Goal: Information Seeking & Learning: Learn about a topic

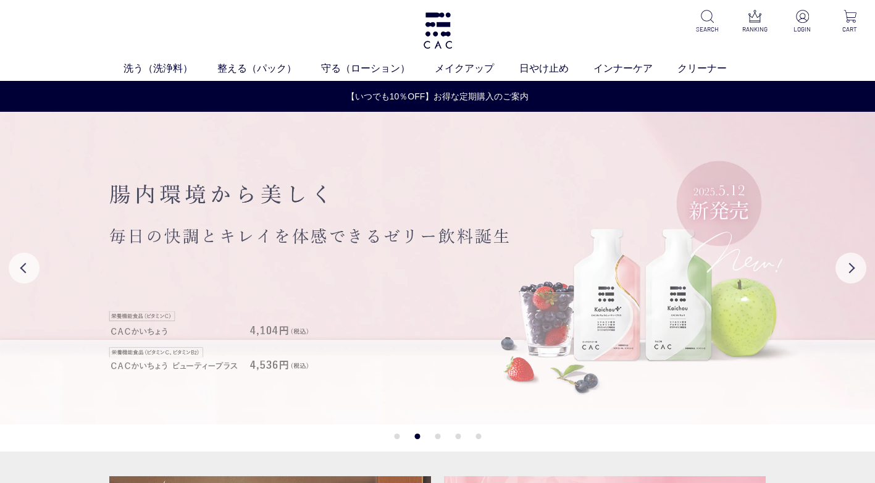
click at [622, 328] on img at bounding box center [437, 268] width 875 height 313
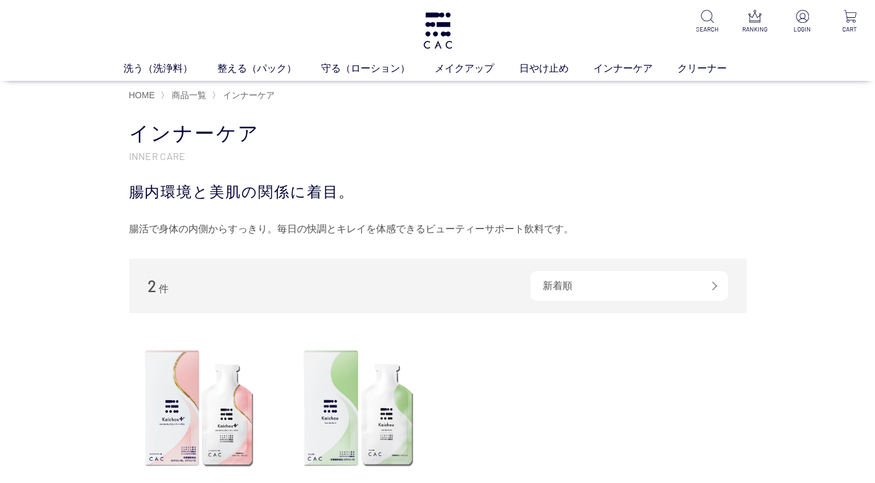
scroll to position [247, 0]
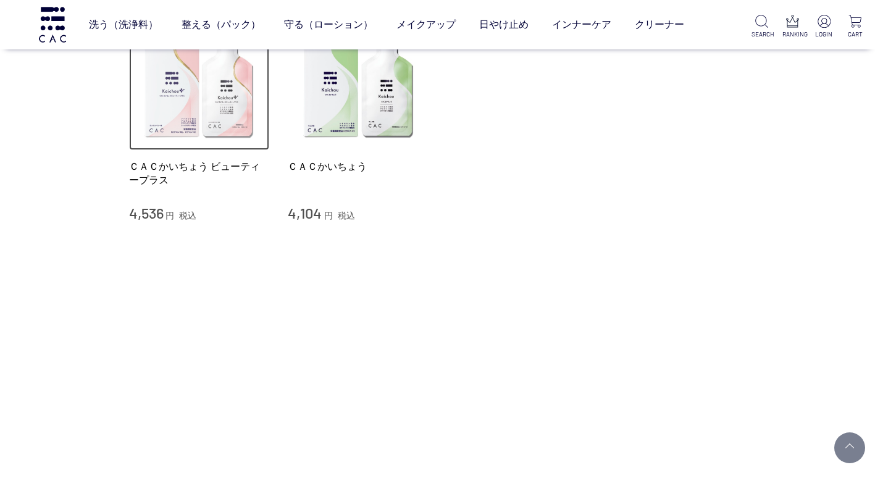
click at [154, 114] on img at bounding box center [199, 80] width 141 height 141
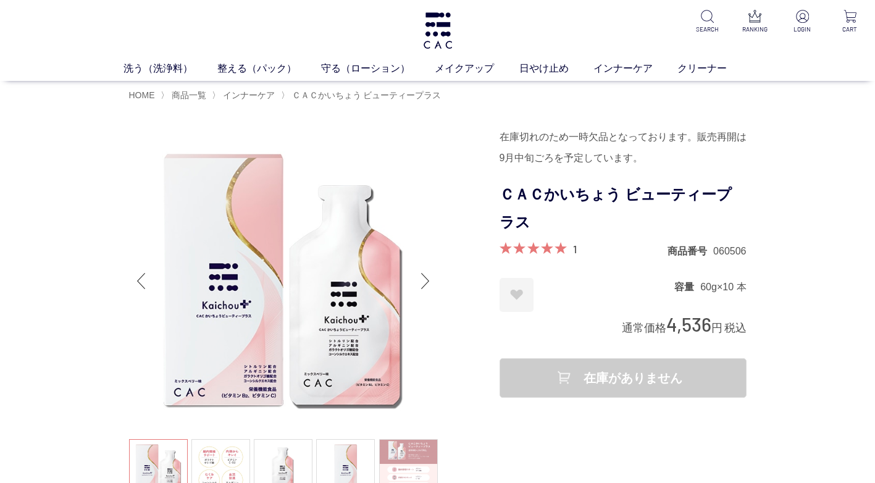
click at [662, 384] on div "在庫がありません" at bounding box center [623, 378] width 247 height 40
click at [661, 374] on div "在庫がありません" at bounding box center [623, 378] width 247 height 40
drag, startPoint x: 621, startPoint y: 374, endPoint x: 556, endPoint y: 384, distance: 66.1
click at [605, 376] on div "在庫がありません" at bounding box center [623, 378] width 247 height 40
drag, startPoint x: 556, startPoint y: 384, endPoint x: 569, endPoint y: 384, distance: 13.0
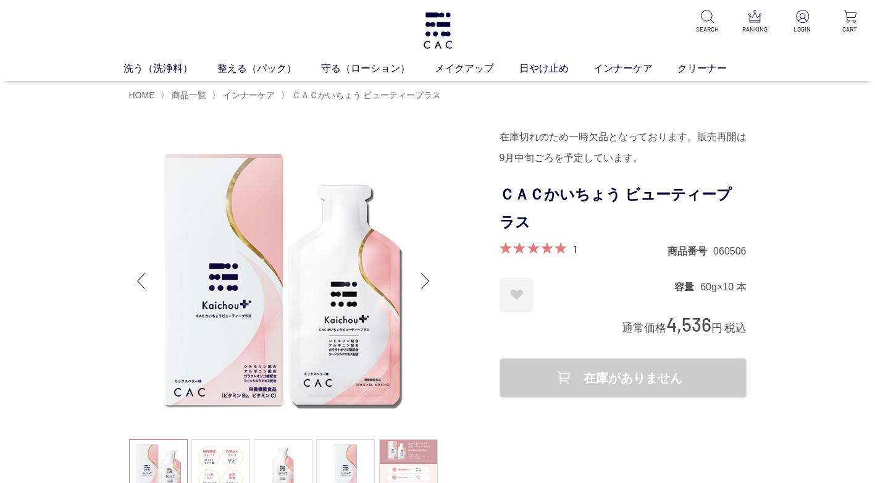
click at [560, 385] on div "在庫がありません" at bounding box center [623, 378] width 247 height 40
drag, startPoint x: 691, startPoint y: 378, endPoint x: 680, endPoint y: 379, distance: 11.8
click at [691, 379] on div "在庫がありません" at bounding box center [623, 378] width 247 height 40
drag, startPoint x: 634, startPoint y: 385, endPoint x: 571, endPoint y: 387, distance: 63.1
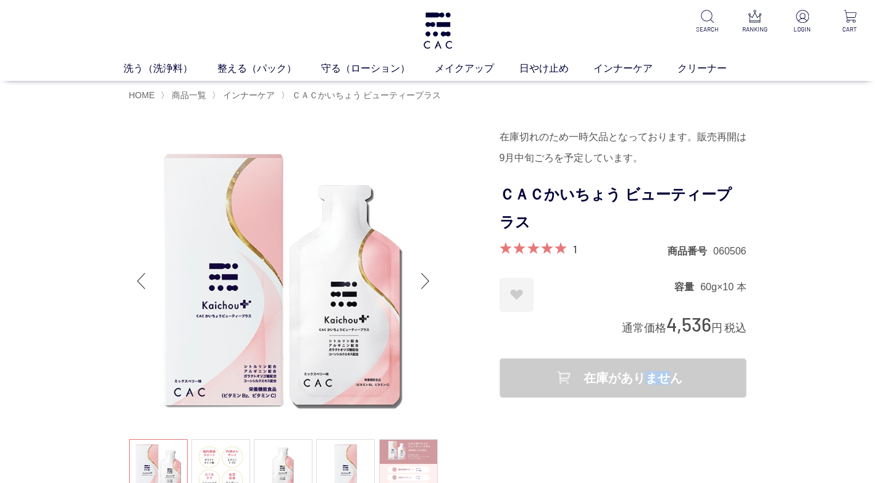
click at [629, 385] on div "在庫がありません" at bounding box center [623, 378] width 247 height 40
drag, startPoint x: 571, startPoint y: 387, endPoint x: 550, endPoint y: 387, distance: 20.4
click at [568, 388] on div "在庫がありません" at bounding box center [623, 378] width 247 height 40
drag, startPoint x: 550, startPoint y: 387, endPoint x: 544, endPoint y: 387, distance: 6.8
click at [544, 387] on div "在庫がありません" at bounding box center [623, 378] width 247 height 40
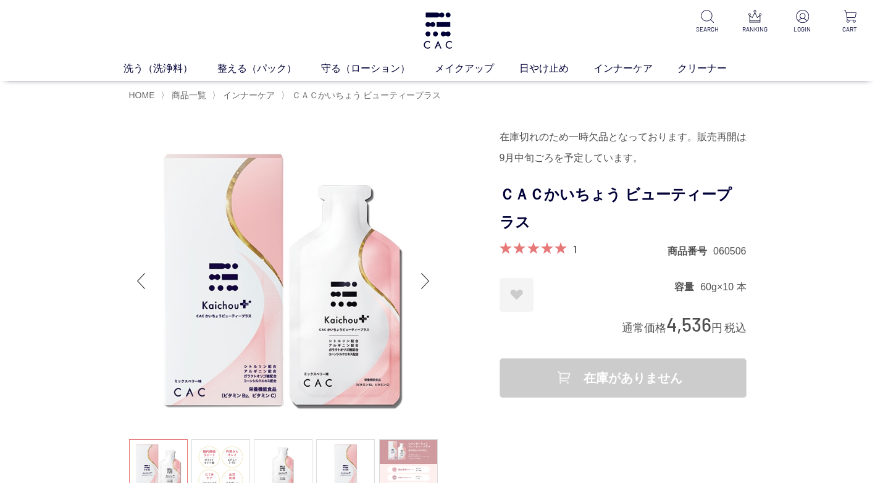
click at [531, 379] on div "在庫がありません" at bounding box center [623, 378] width 247 height 40
drag, startPoint x: 535, startPoint y: 375, endPoint x: 557, endPoint y: 370, distance: 22.8
click at [541, 373] on div "在庫がありません" at bounding box center [623, 378] width 247 height 40
click at [587, 374] on div "在庫がありません" at bounding box center [623, 378] width 247 height 40
click at [644, 375] on div "在庫がありません" at bounding box center [623, 378] width 247 height 40
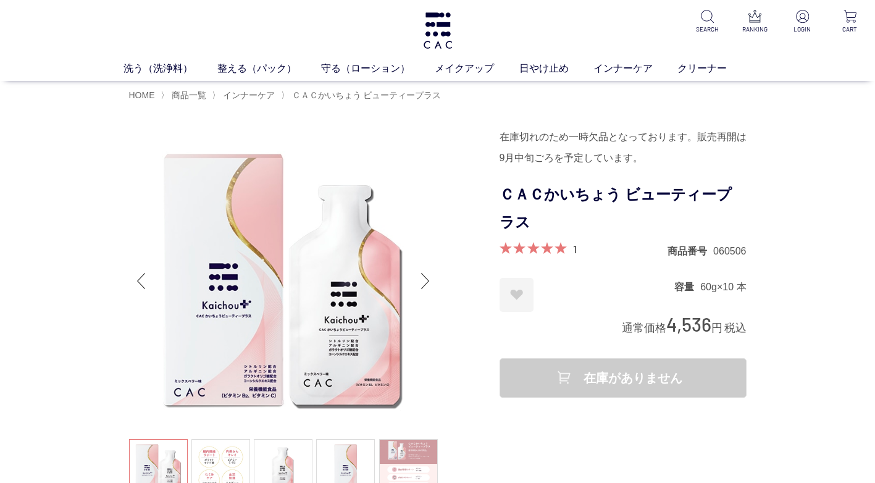
drag, startPoint x: 644, startPoint y: 375, endPoint x: 680, endPoint y: 372, distance: 36.0
click at [680, 372] on div "在庫がありません" at bounding box center [623, 378] width 247 height 40
drag, startPoint x: 680, startPoint y: 372, endPoint x: 744, endPoint y: 367, distance: 63.8
click at [720, 372] on div "在庫がありません" at bounding box center [623, 378] width 247 height 40
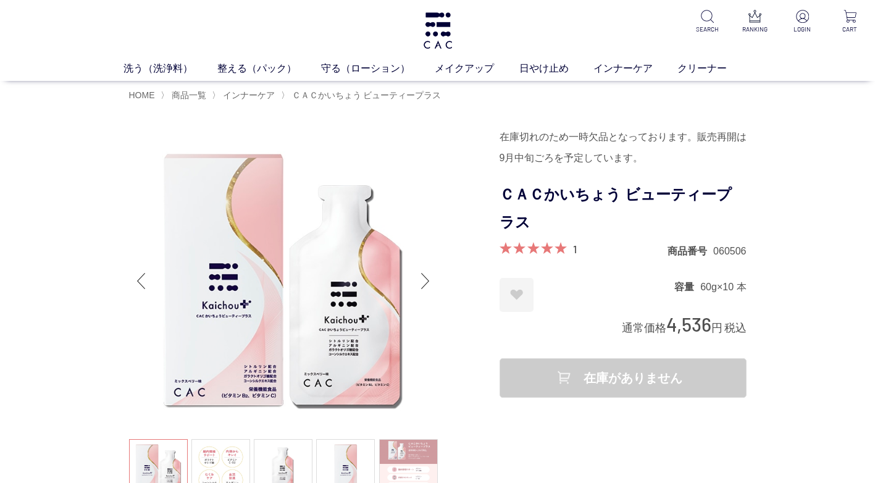
click at [564, 391] on div "在庫がありません" at bounding box center [623, 378] width 247 height 40
click at [531, 353] on form "在庫切れのため一時欠品となっております。販売再開は9月中旬ごろを予定しています。 ＣＡＣかいちょう ビューティープラス 1 商品番号 060506 お気に入り…" at bounding box center [623, 262] width 247 height 271
drag, startPoint x: 600, startPoint y: 381, endPoint x: 616, endPoint y: 381, distance: 15.4
click at [600, 379] on div "在庫がありません" at bounding box center [623, 378] width 247 height 40
click at [736, 390] on div "在庫がありません" at bounding box center [623, 378] width 247 height 40
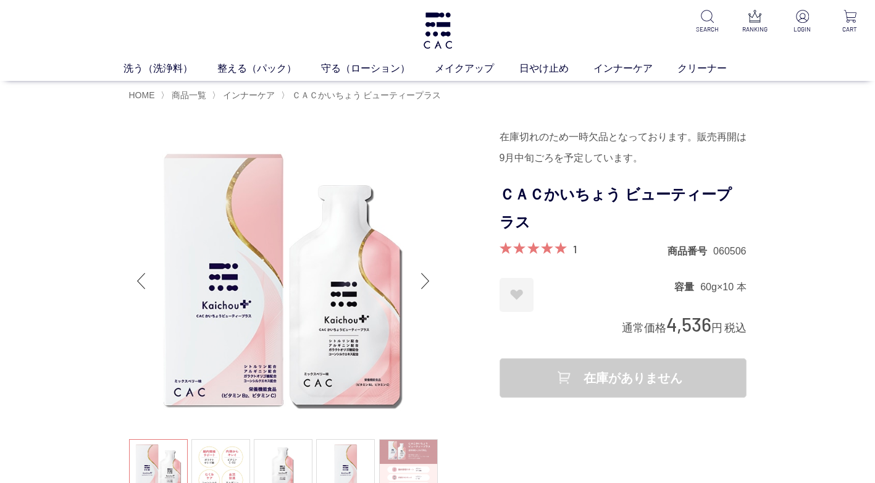
click at [693, 382] on div "在庫がありません" at bounding box center [623, 378] width 247 height 40
click at [673, 421] on div "在庫切れのため一時欠品となっております。販売再開は9月中旬ごろを予定しています。 ＣＡＣかいちょう ビューティープラス 1 商品番号 060506 お気に入り…" at bounding box center [623, 314] width 247 height 374
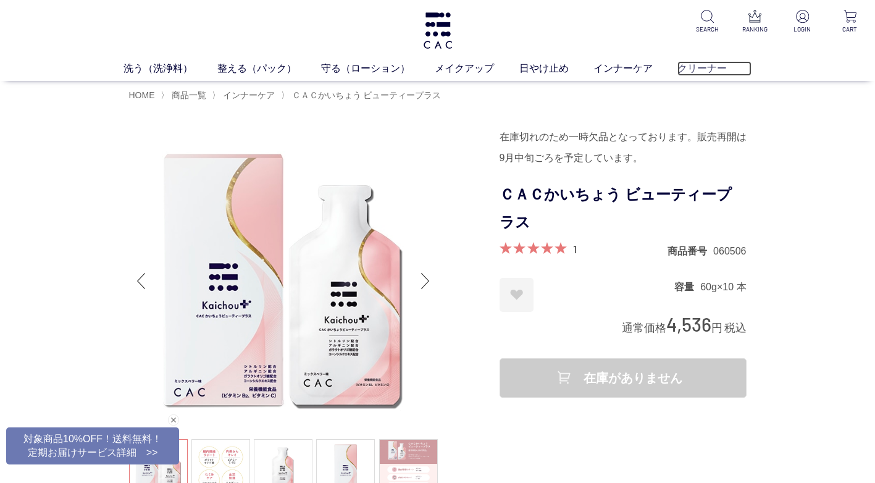
click at [715, 70] on link "クリーナー" at bounding box center [715, 68] width 74 height 15
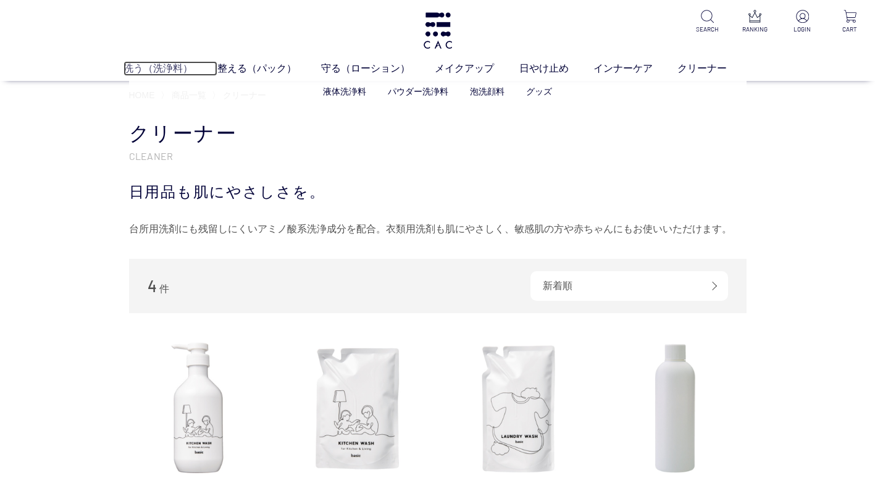
drag, startPoint x: 158, startPoint y: 62, endPoint x: 182, endPoint y: 82, distance: 31.2
click at [159, 61] on link "洗う（洗浄料）" at bounding box center [171, 68] width 94 height 15
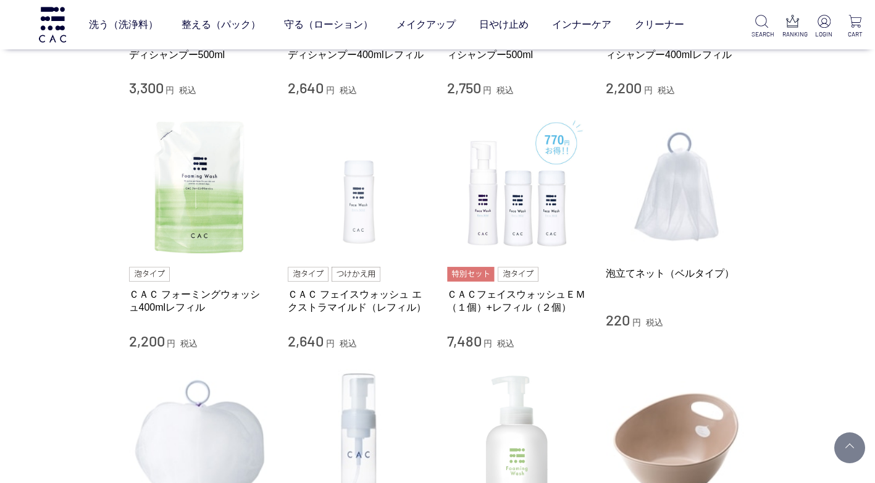
scroll to position [927, 0]
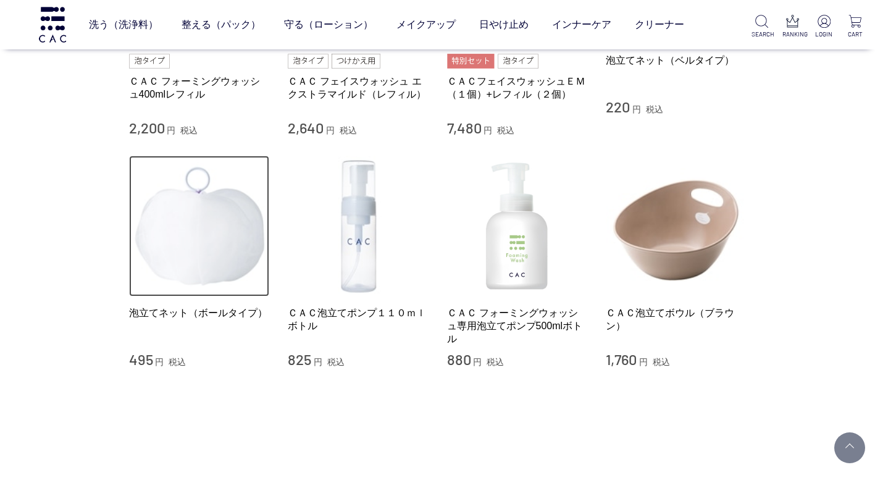
click at [203, 261] on img at bounding box center [199, 226] width 141 height 141
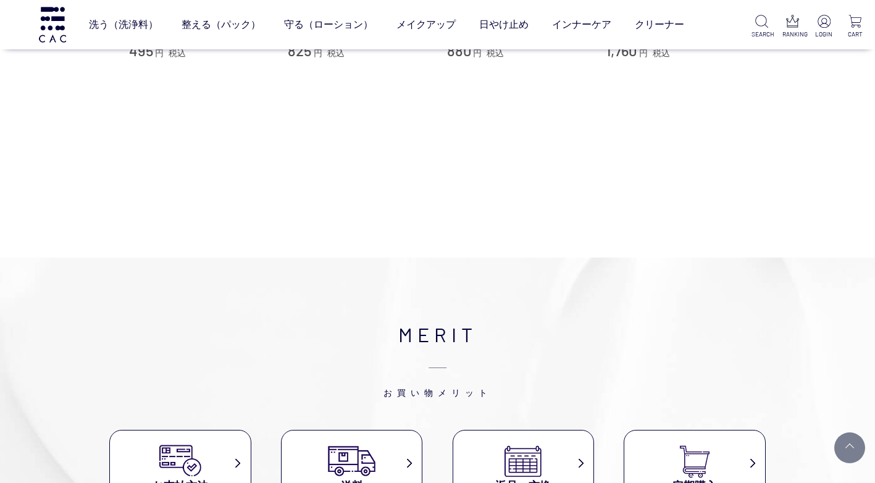
scroll to position [1483, 0]
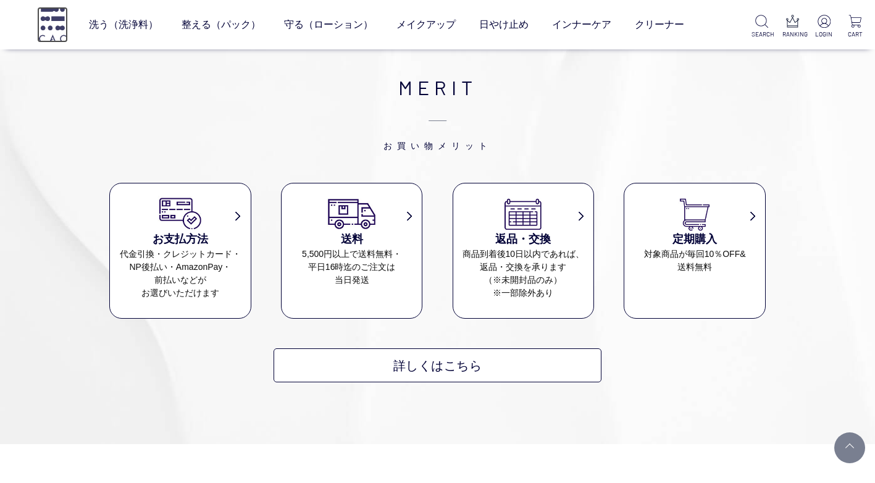
click at [50, 28] on img at bounding box center [52, 24] width 31 height 35
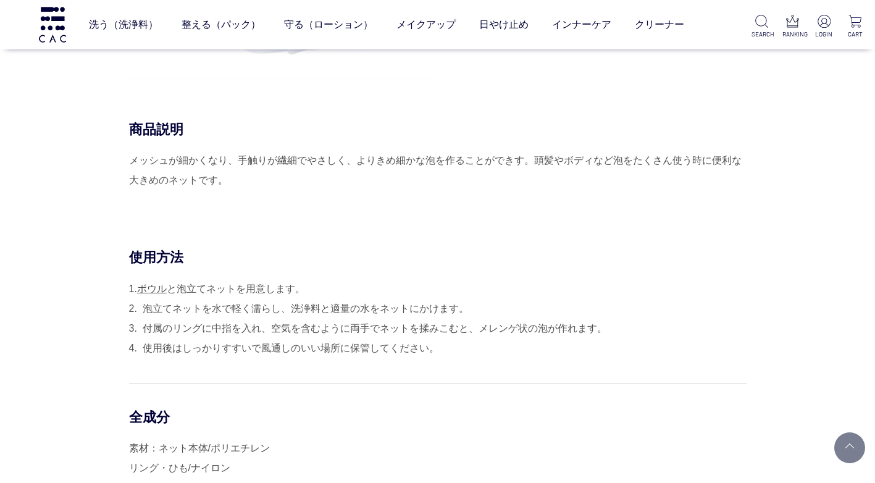
scroll to position [309, 0]
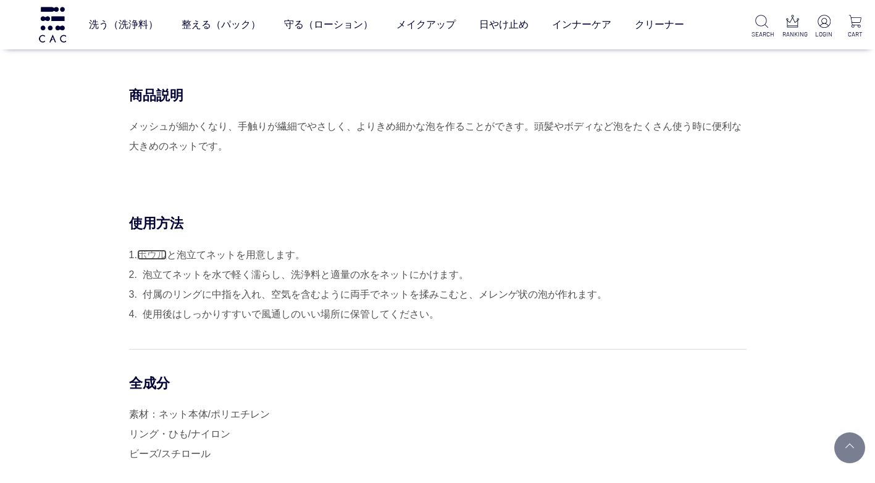
click at [158, 251] on link "ボウル" at bounding box center [152, 255] width 30 height 11
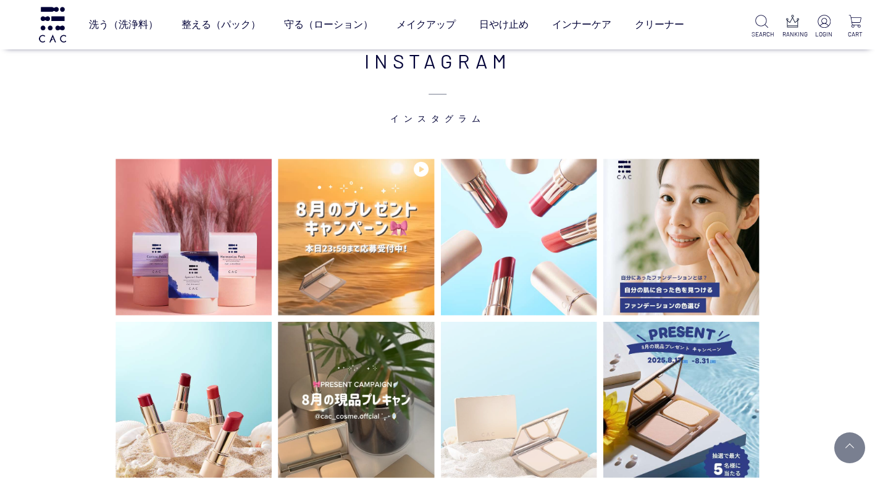
scroll to position [3089, 0]
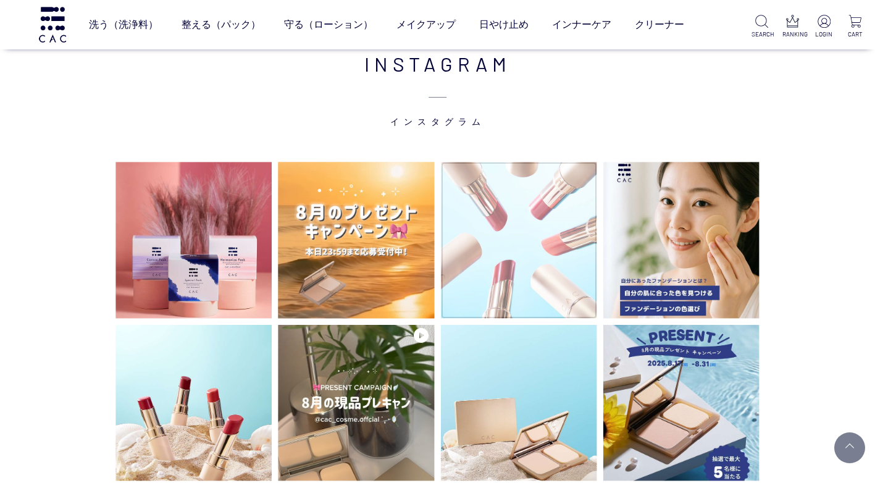
click at [576, 223] on img at bounding box center [519, 240] width 156 height 156
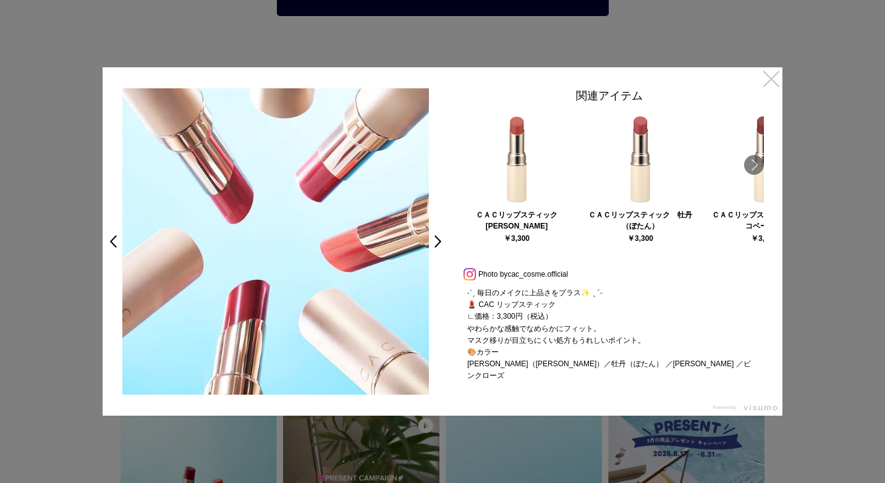
click at [773, 76] on link "×" at bounding box center [771, 78] width 22 height 22
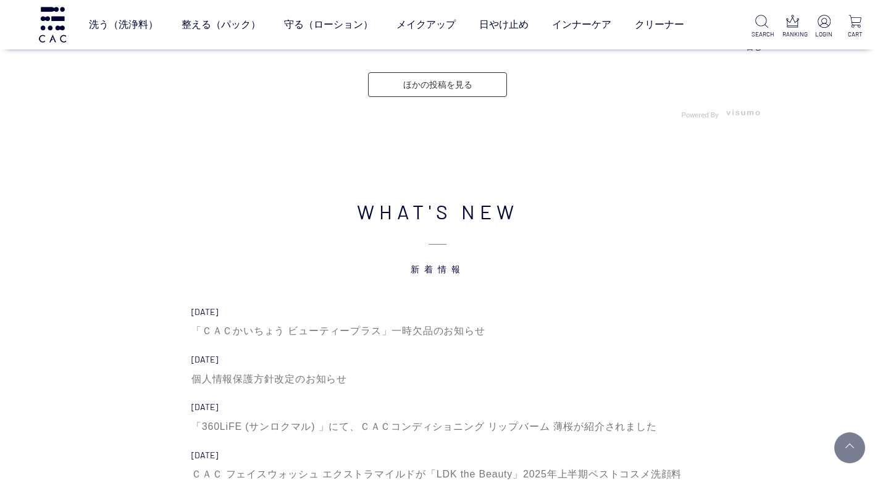
scroll to position [3889, 0]
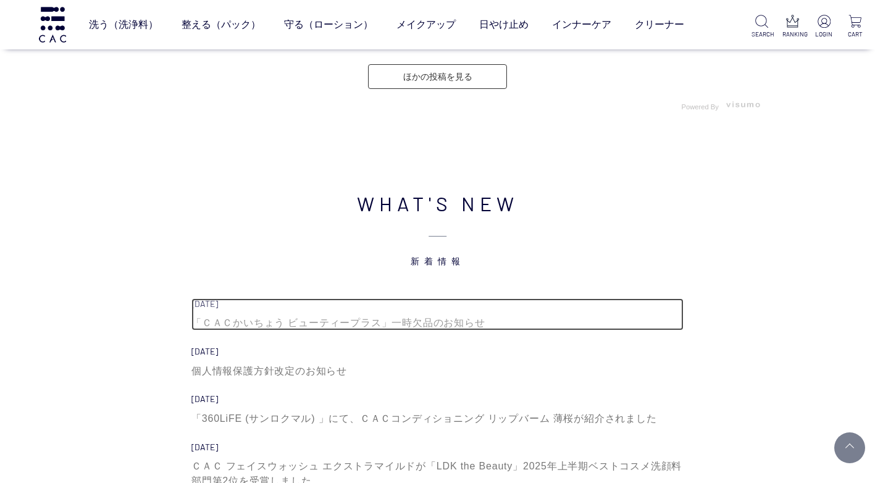
click at [454, 319] on div "「ＣＡＣかいちょう ビューティープラス」一時欠品のお知らせ" at bounding box center [438, 323] width 492 height 15
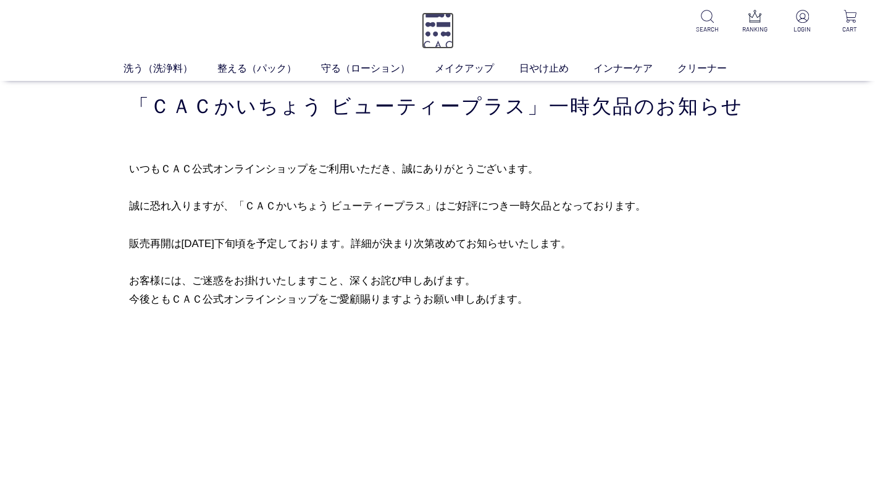
click at [439, 26] on img at bounding box center [438, 30] width 32 height 36
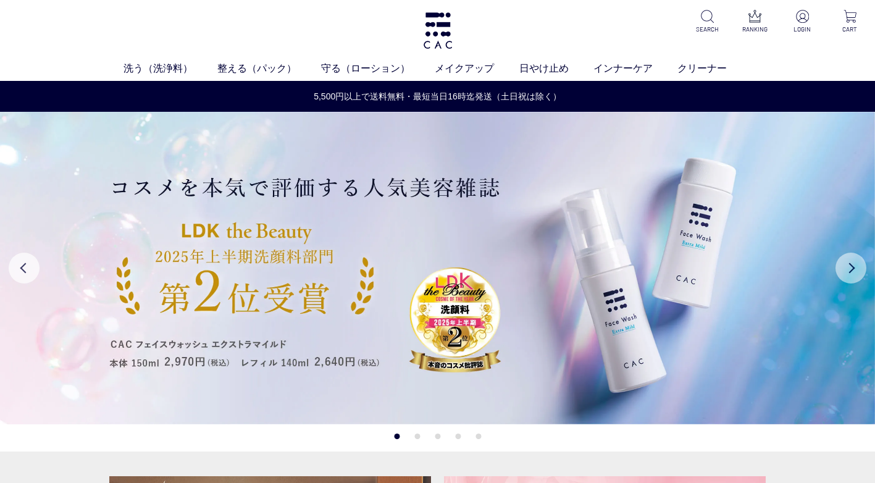
click at [844, 271] on button "Next" at bounding box center [851, 268] width 31 height 31
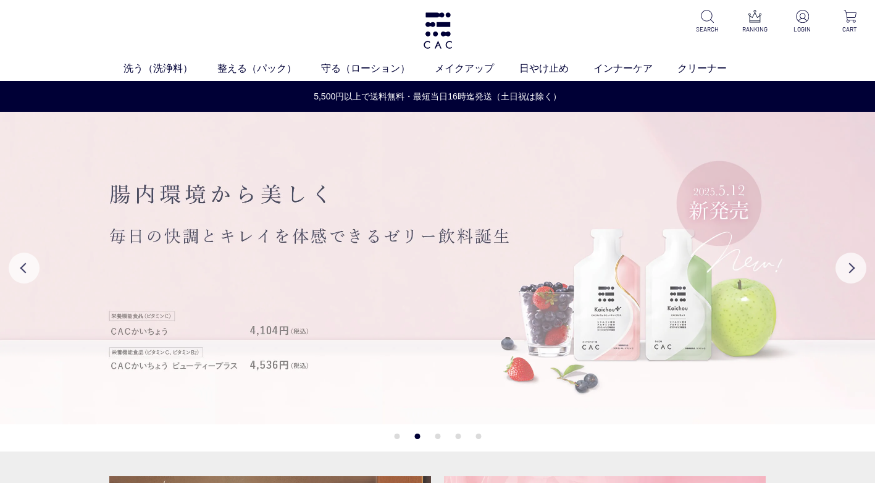
click at [744, 297] on img at bounding box center [437, 268] width 875 height 313
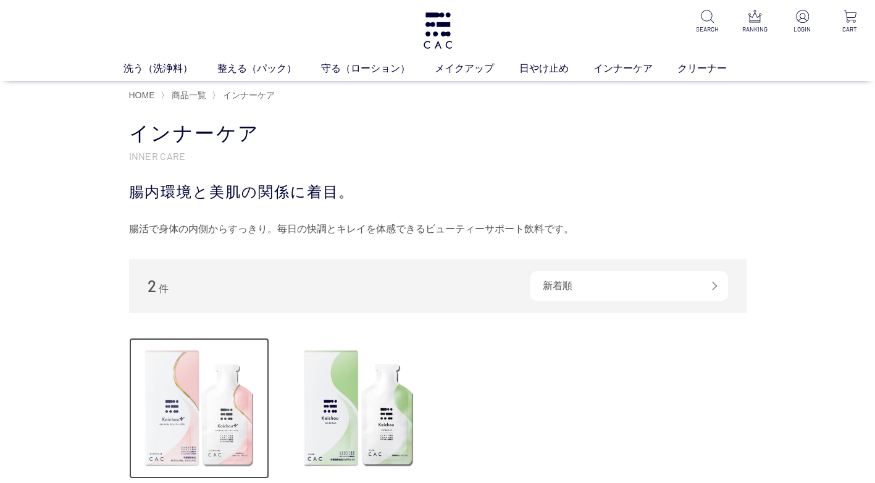
click at [214, 421] on img at bounding box center [199, 408] width 141 height 141
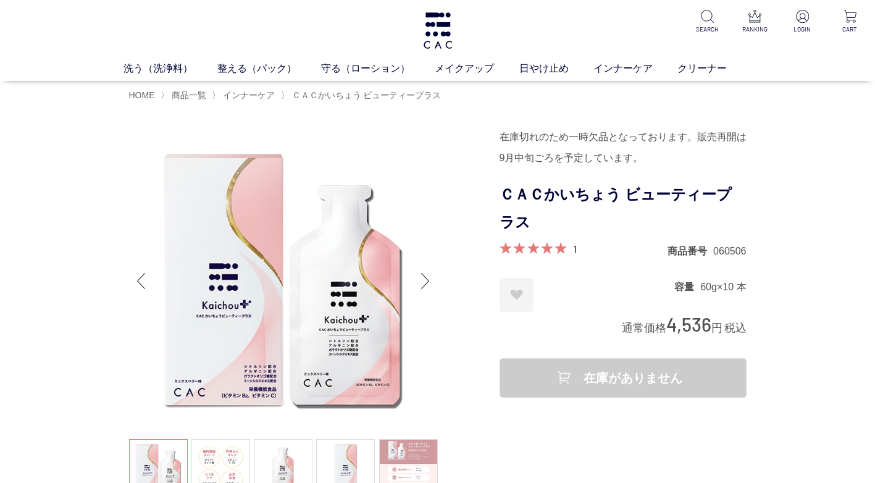
click at [562, 248] on span at bounding box center [533, 248] width 67 height 12
drag, startPoint x: 537, startPoint y: 250, endPoint x: 545, endPoint y: 249, distance: 7.5
click at [538, 250] on span at bounding box center [533, 248] width 67 height 12
click at [576, 248] on link "1" at bounding box center [575, 249] width 4 height 14
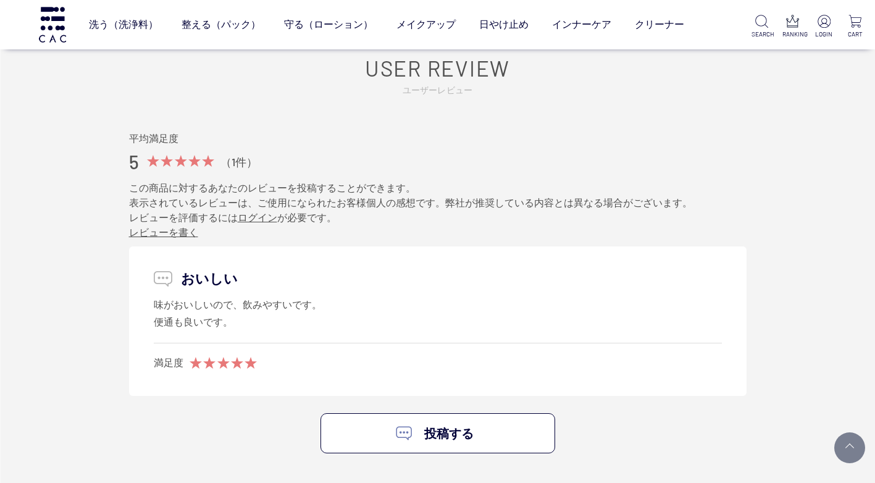
scroll to position [4304, 0]
